Goal: Navigation & Orientation: Find specific page/section

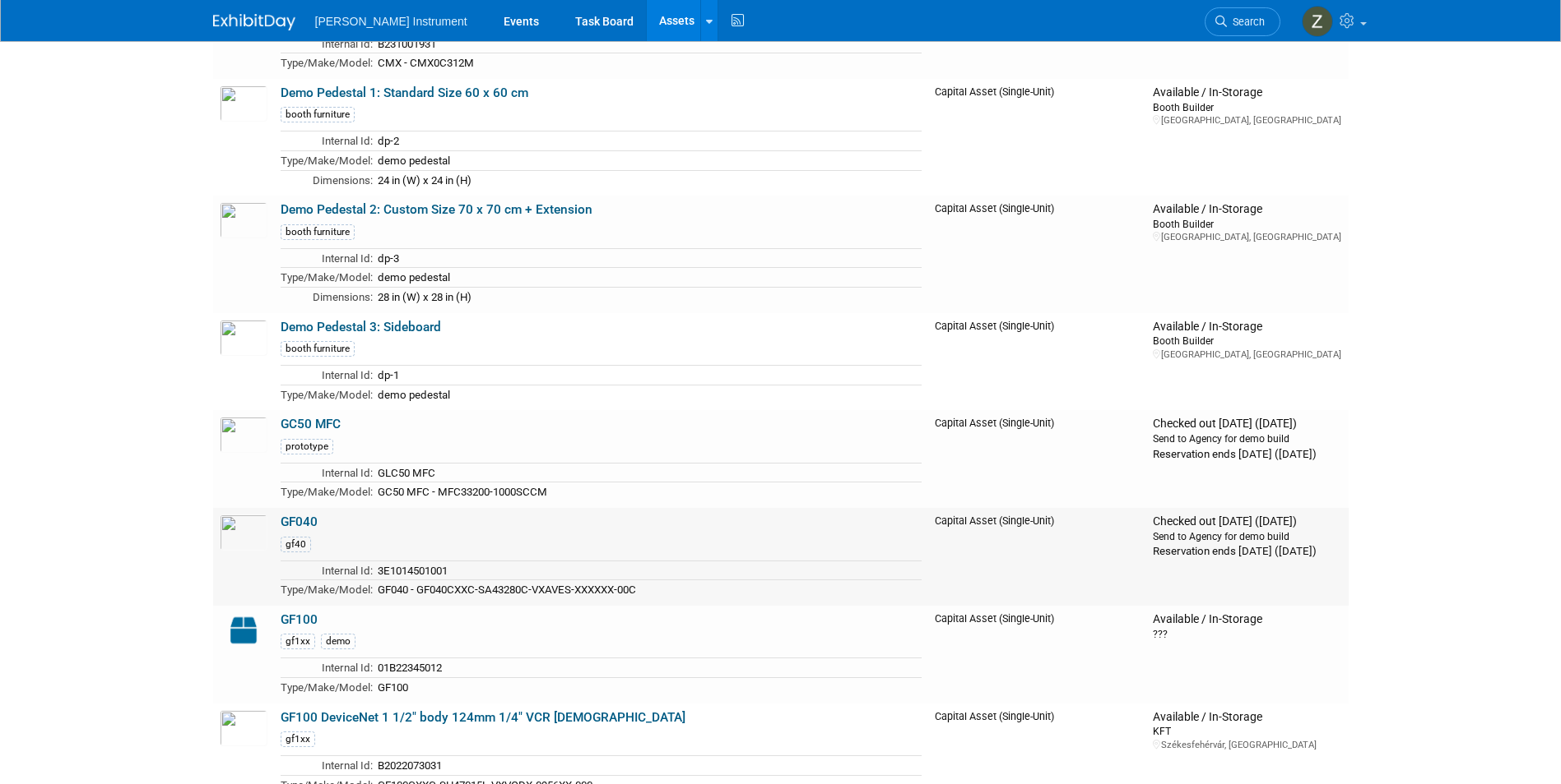
click at [299, 528] on link "GF040" at bounding box center [299, 521] width 37 height 15
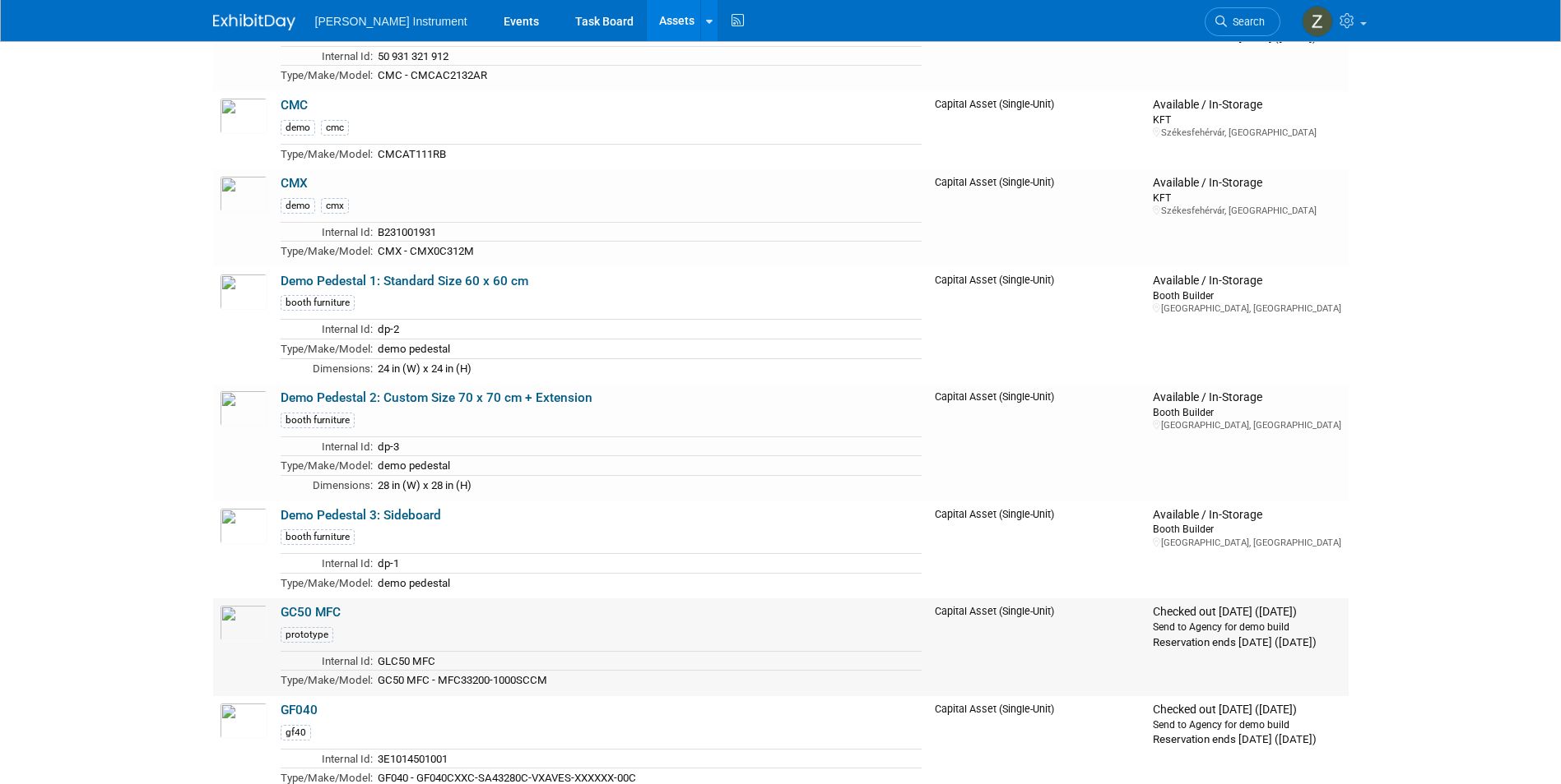
scroll to position [1973, 0]
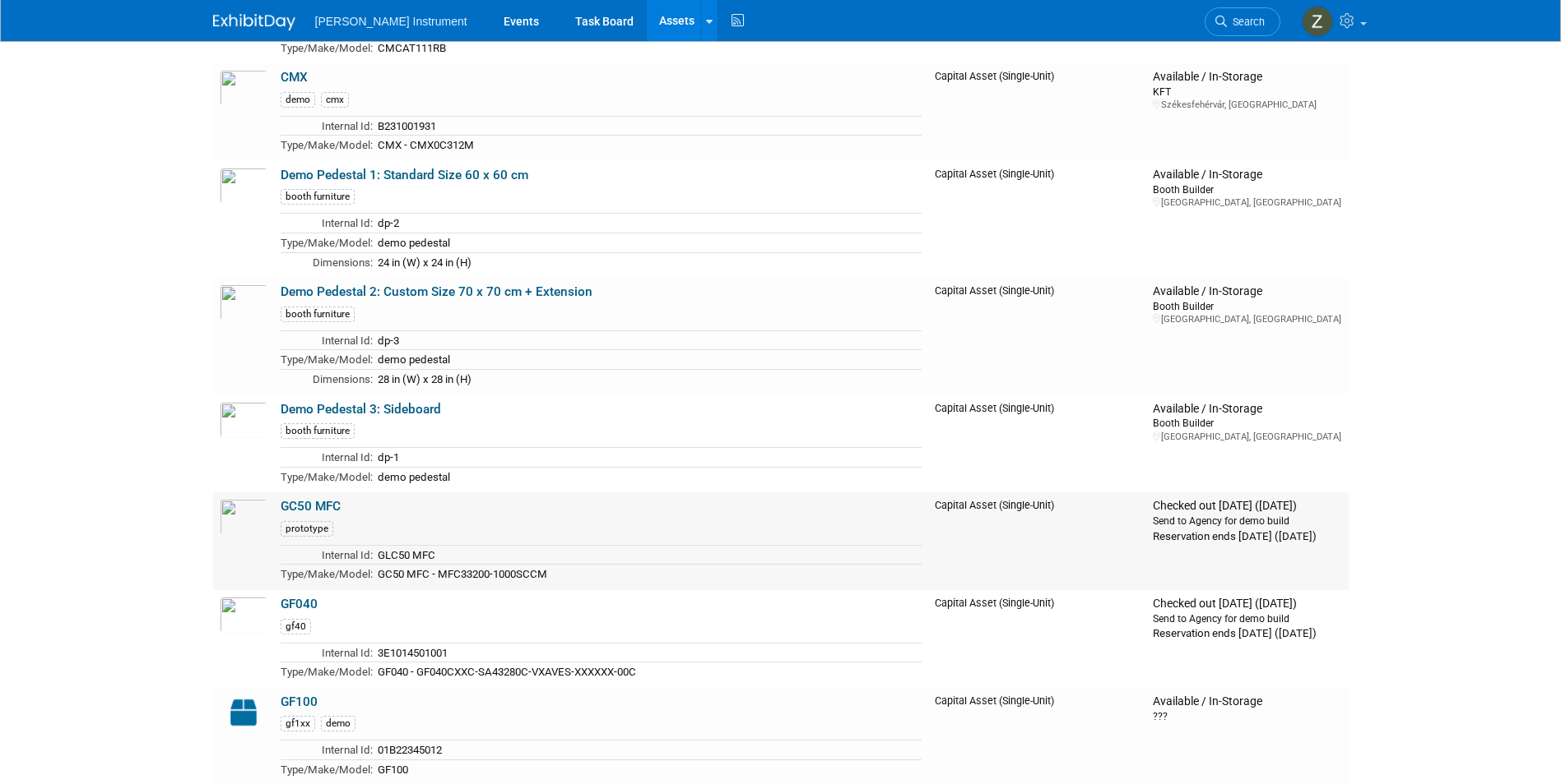
click at [327, 509] on link "GC50 MFC" at bounding box center [311, 506] width 60 height 15
